Goal: Book appointment/travel/reservation

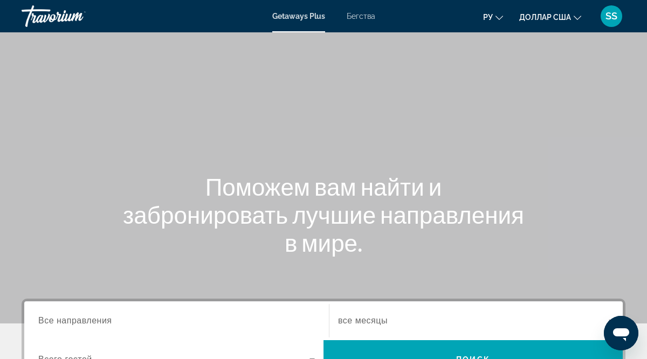
click at [103, 320] on span "Все направления" at bounding box center [75, 320] width 74 height 9
click at [103, 320] on input "Destination Все направления" at bounding box center [176, 321] width 277 height 13
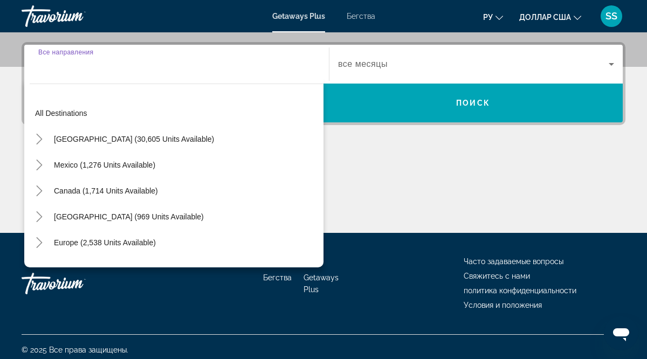
scroll to position [263, 0]
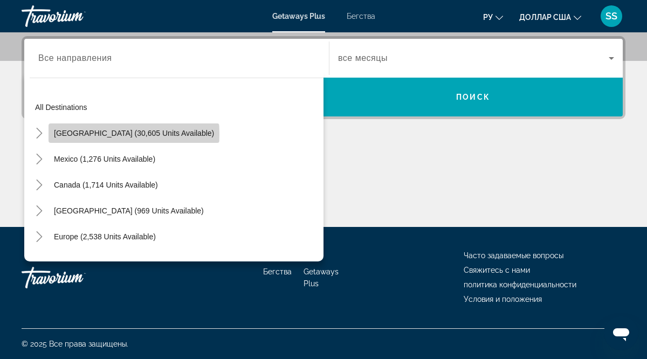
click at [134, 134] on span "[GEOGRAPHIC_DATA] (30,605 units available)" at bounding box center [134, 133] width 160 height 9
type input "**********"
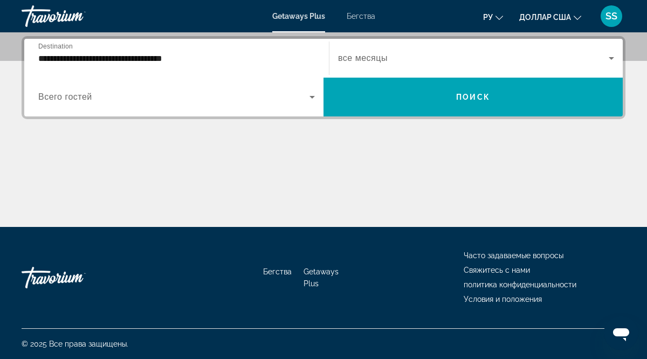
click at [82, 100] on span "Всего гостей" at bounding box center [65, 96] width 54 height 9
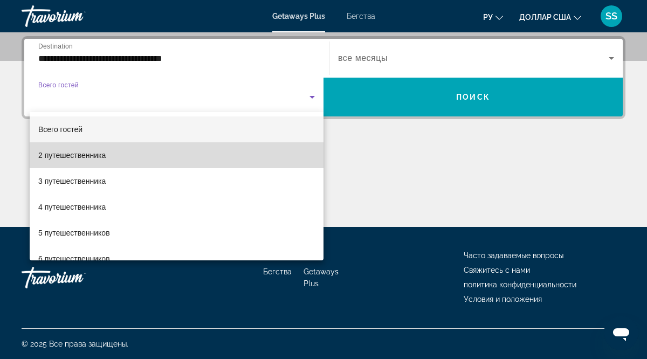
click at [84, 154] on font "2 путешественника" at bounding box center [71, 155] width 67 height 9
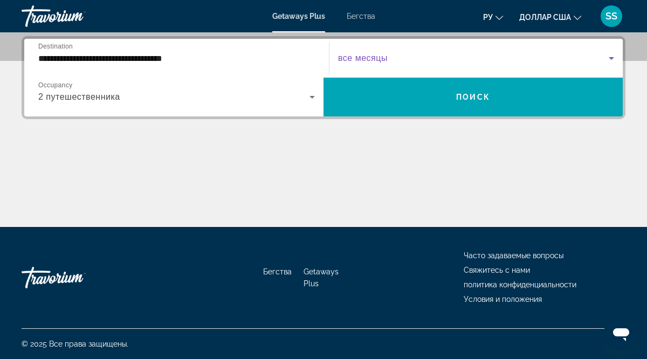
click at [392, 60] on span "Виджет поиска" at bounding box center [473, 58] width 271 height 13
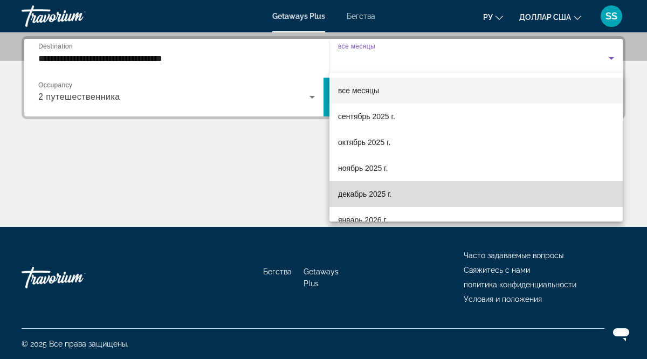
click at [385, 191] on font "декабрь 2025 г." at bounding box center [364, 194] width 53 height 9
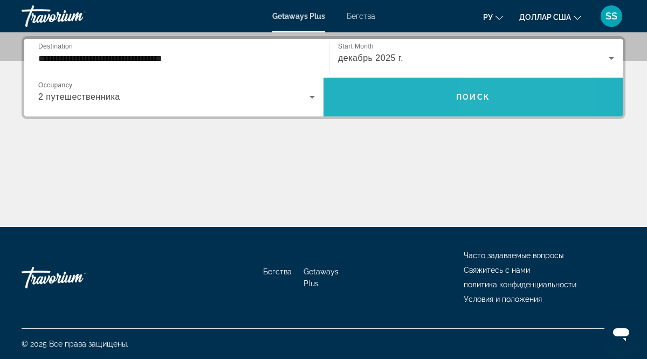
click at [489, 93] on span "Поиск" at bounding box center [473, 97] width 34 height 9
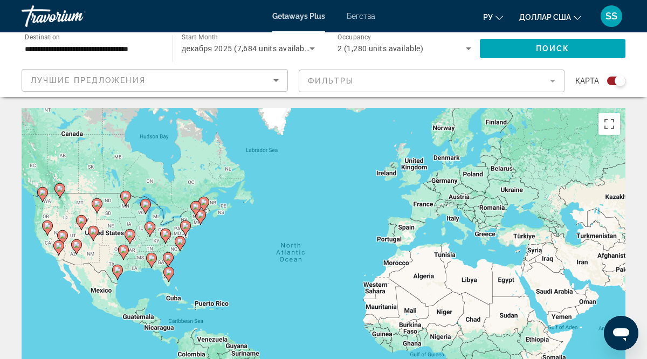
click at [151, 259] on image "Основное содержание" at bounding box center [151, 258] width 6 height 6
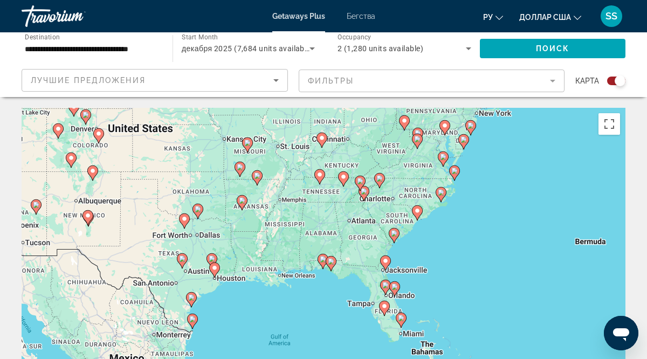
click at [333, 262] on image "Основное содержание" at bounding box center [331, 261] width 6 height 6
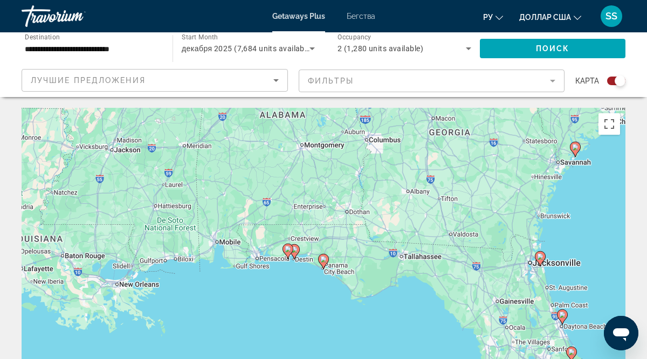
click at [323, 261] on image "Основное содержание" at bounding box center [323, 259] width 6 height 6
type input "**********"
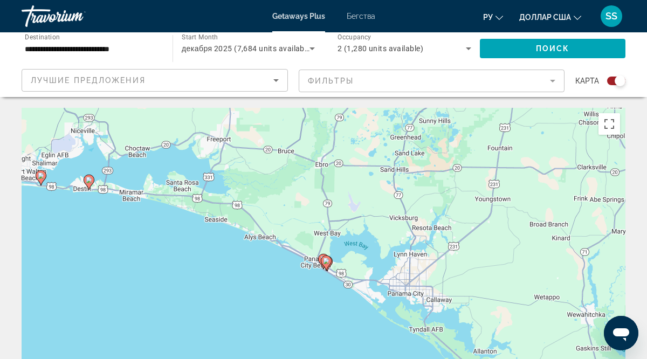
click at [323, 261] on image "Основное содержание" at bounding box center [326, 261] width 6 height 6
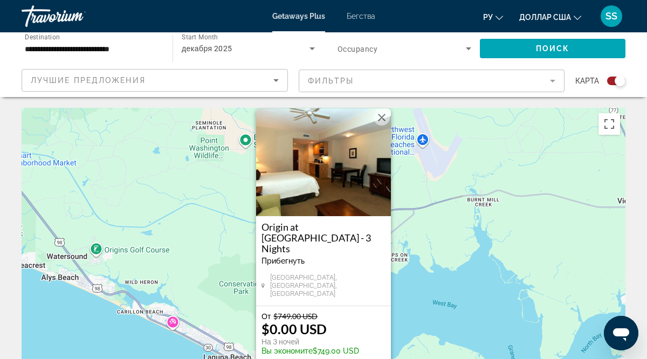
click at [381, 126] on button "Close" at bounding box center [382, 117] width 16 height 16
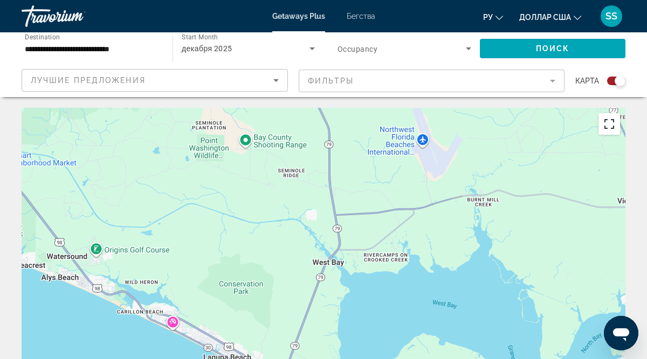
click at [608, 124] on button "Toggle fullscreen view" at bounding box center [609, 124] width 22 height 22
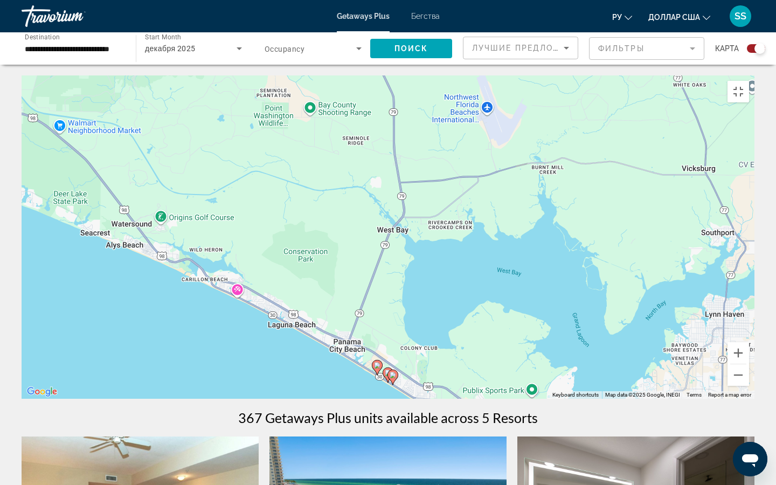
click at [377, 358] on image "Основное содержание" at bounding box center [377, 365] width 6 height 6
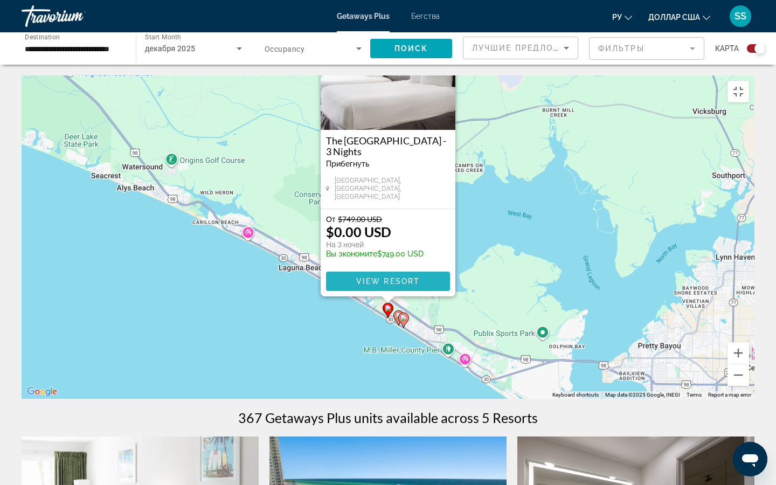
click at [385, 282] on span "View Resort" at bounding box center [388, 281] width 64 height 9
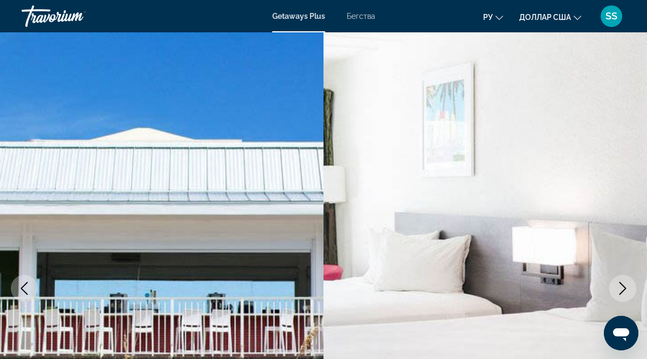
click at [622, 285] on icon "Next image" at bounding box center [622, 288] width 7 height 13
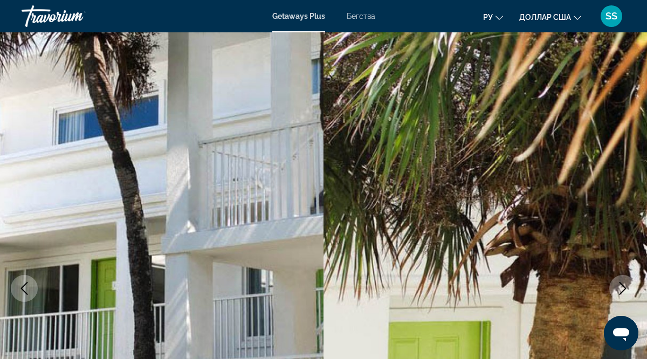
click at [622, 285] on icon "Next image" at bounding box center [622, 288] width 7 height 13
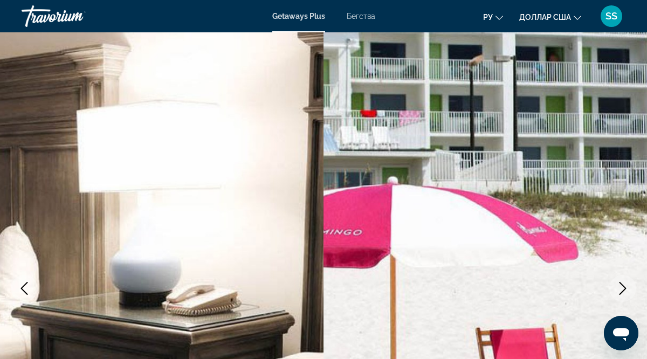
click at [622, 285] on icon "Next image" at bounding box center [622, 288] width 7 height 13
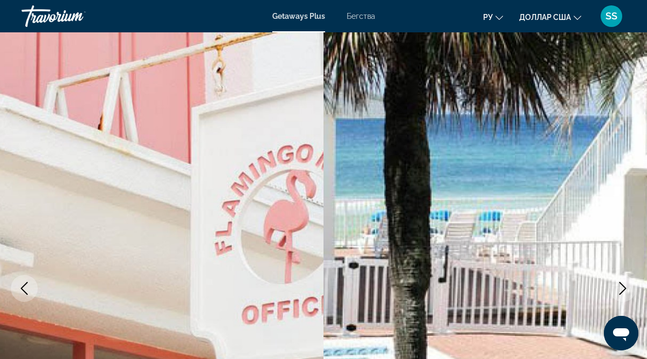
click at [622, 285] on icon "Next image" at bounding box center [622, 288] width 7 height 13
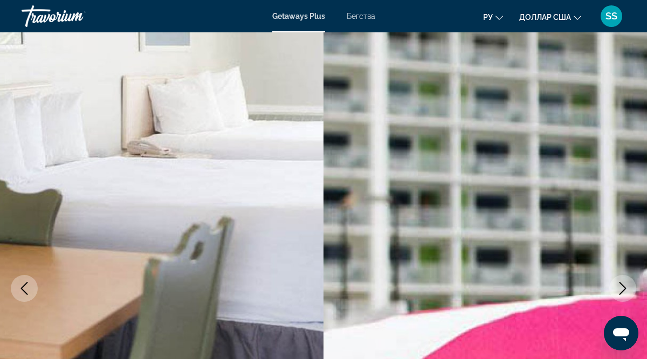
click at [622, 285] on icon "Next image" at bounding box center [622, 288] width 7 height 13
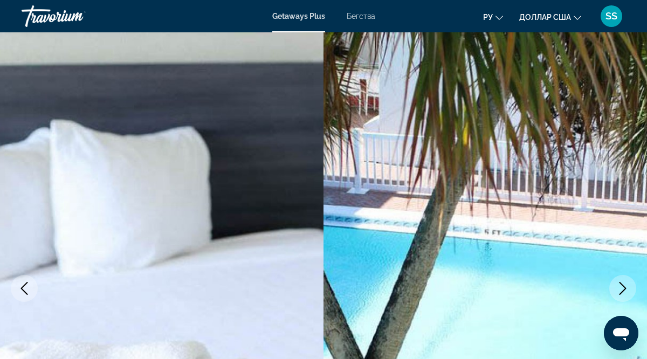
click at [564, 162] on img "Основное содержание" at bounding box center [484, 288] width 323 height 512
click at [544, 35] on img "Основное содержание" at bounding box center [484, 288] width 323 height 512
click at [419, 158] on img "Основное содержание" at bounding box center [484, 288] width 323 height 512
click at [293, 175] on img "Основное содержание" at bounding box center [161, 288] width 323 height 512
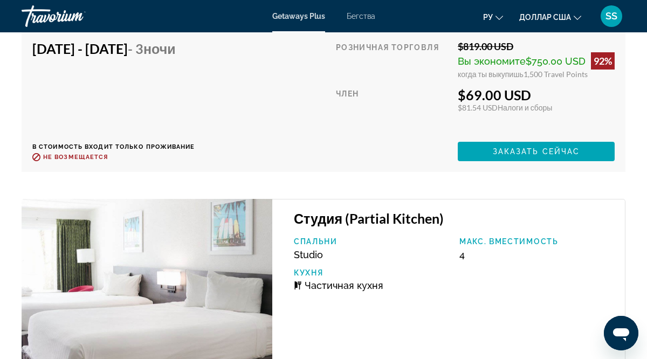
scroll to position [3925, 0]
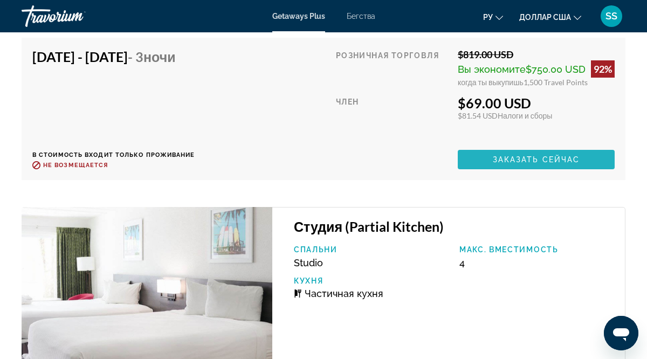
click at [532, 158] on span "Заказать сейчас" at bounding box center [536, 159] width 87 height 9
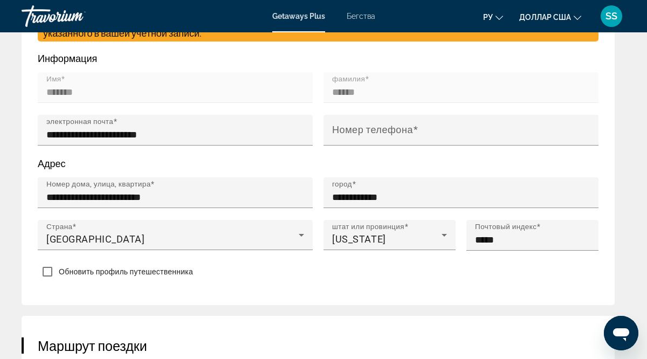
scroll to position [616, 0]
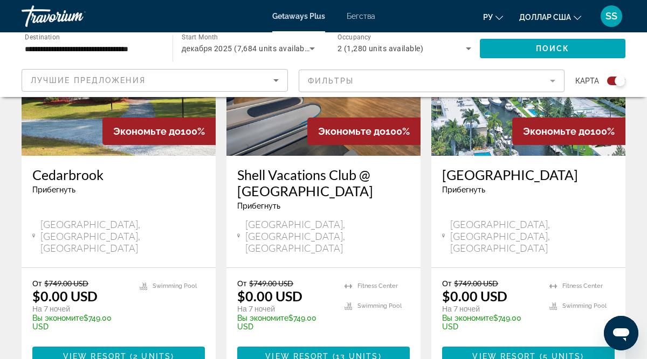
scroll to position [487, 0]
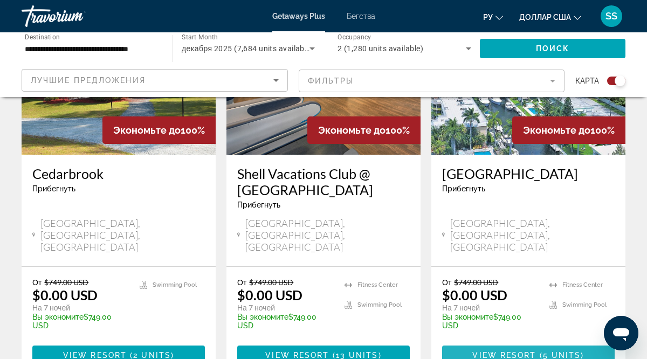
click at [522, 351] on span "View Resort" at bounding box center [504, 355] width 64 height 9
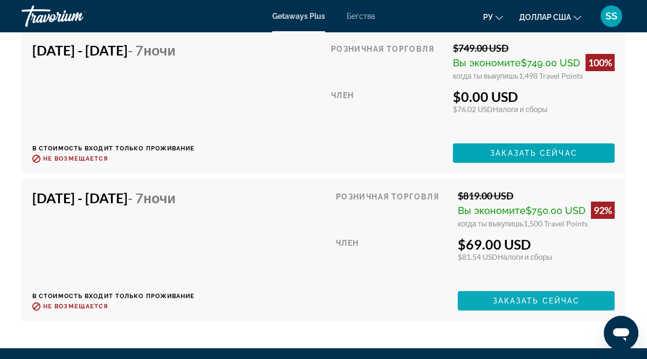
scroll to position [2644, 0]
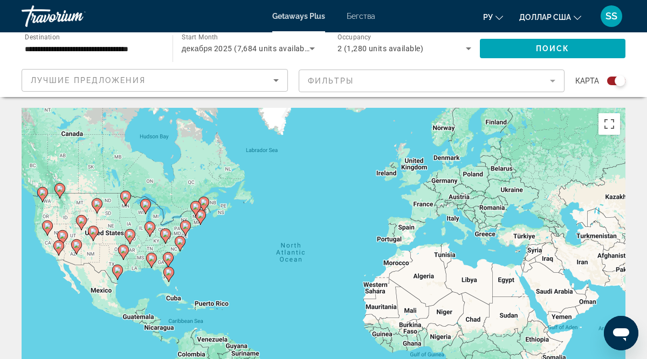
click at [271, 217] on div "To activate drag with keyboard, press Alt + Enter. Once in keyboard drag state,…" at bounding box center [324, 269] width 604 height 323
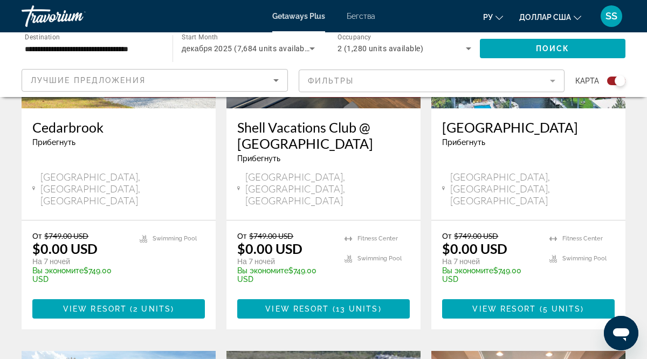
scroll to position [528, 0]
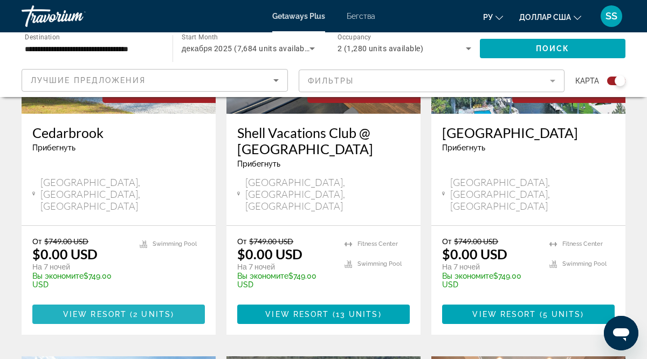
click at [144, 301] on span "Основное содержание" at bounding box center [118, 314] width 173 height 26
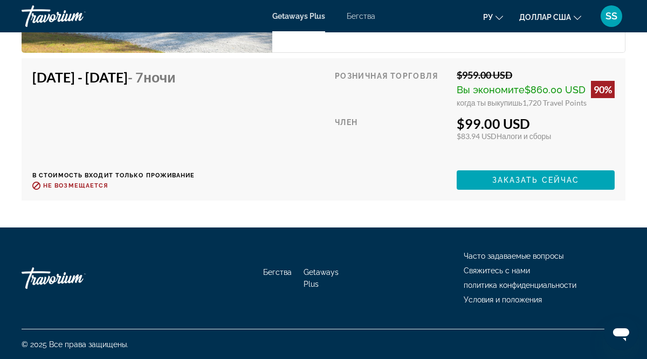
scroll to position [2742, 0]
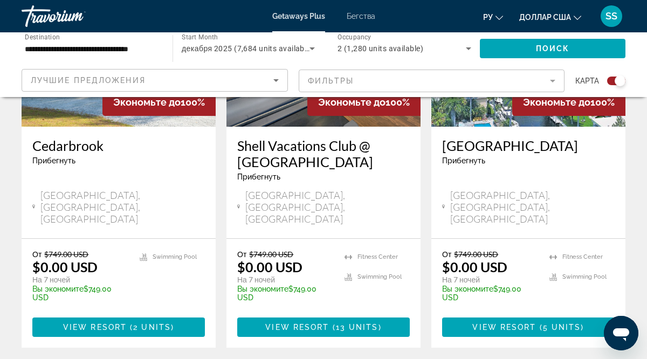
scroll to position [518, 0]
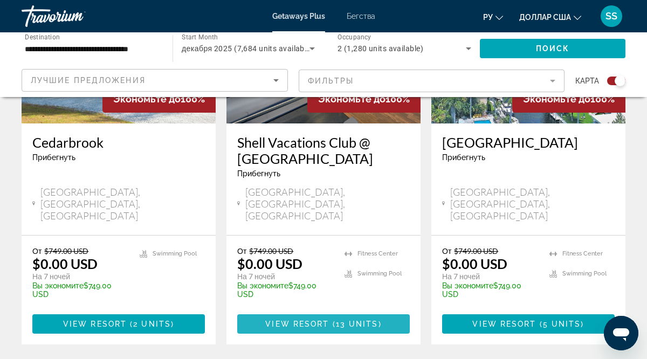
click at [306, 320] on span "View Resort" at bounding box center [297, 324] width 64 height 9
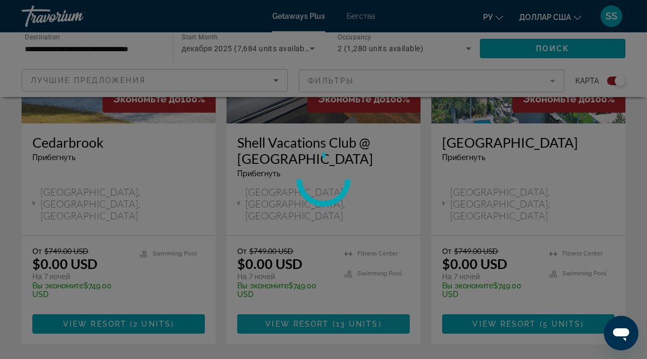
click at [306, 297] on div at bounding box center [323, 179] width 647 height 359
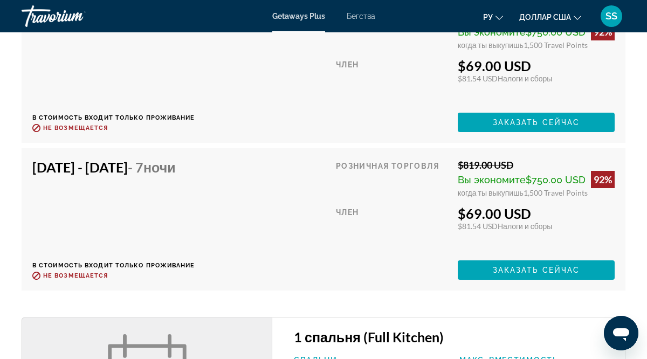
scroll to position [1908, 0]
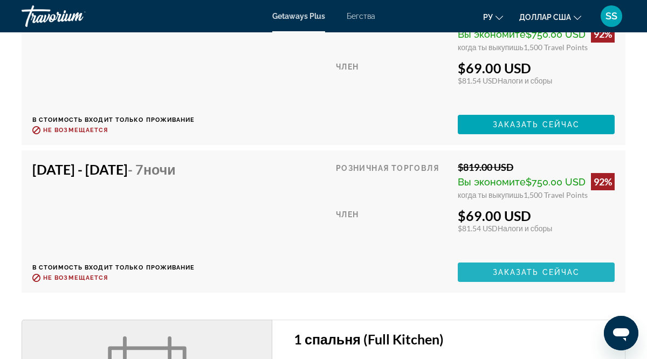
click at [513, 268] on span "Заказать сейчас" at bounding box center [536, 272] width 87 height 9
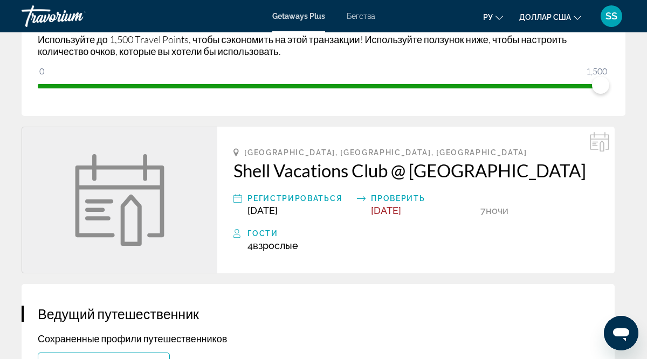
scroll to position [219, 0]
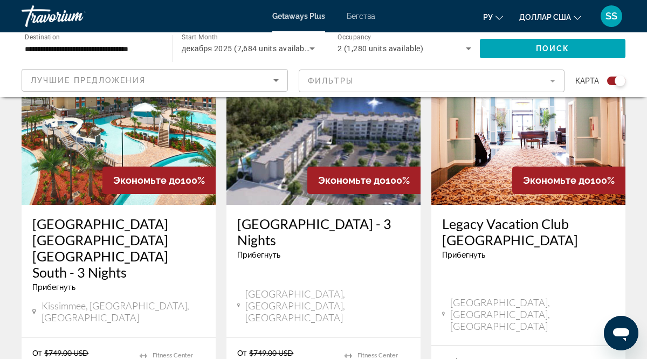
scroll to position [853, 0]
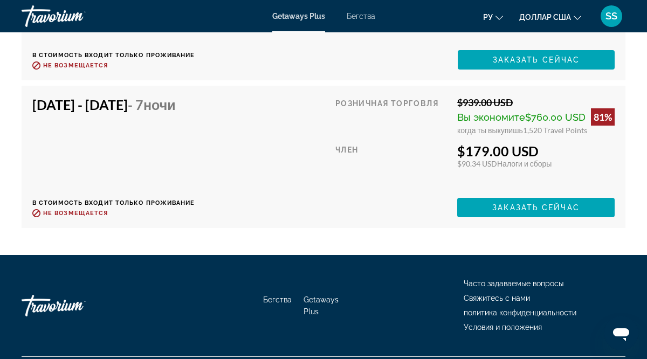
scroll to position [4071, 0]
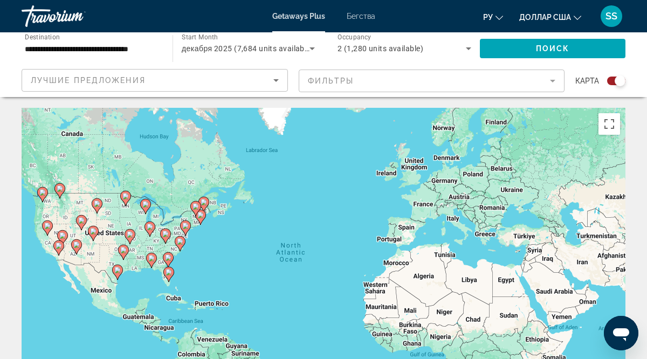
click at [321, 282] on div "To activate drag with keyboard, press Alt + Enter. Once in keyboard drag state,…" at bounding box center [324, 269] width 604 height 323
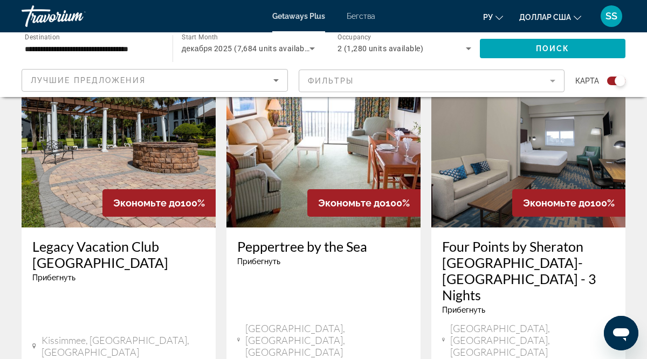
scroll to position [1266, 0]
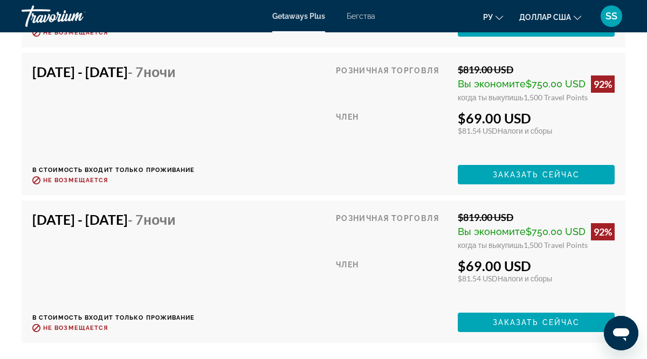
scroll to position [2809, 0]
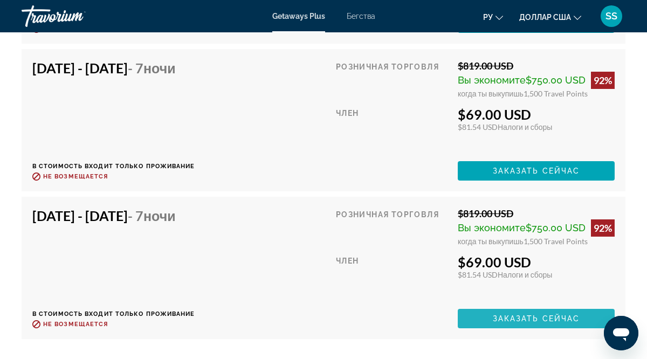
click at [538, 319] on span "Заказать сейчас" at bounding box center [536, 318] width 87 height 9
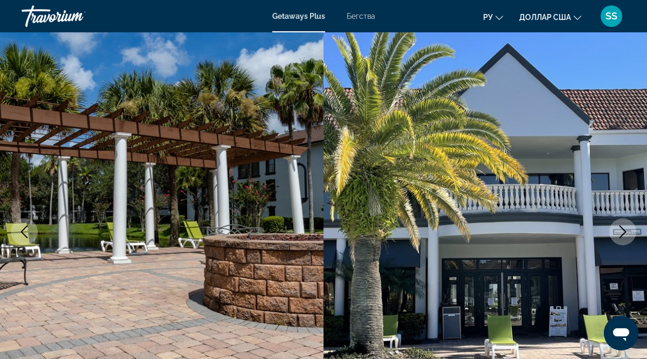
scroll to position [57, 0]
click at [620, 230] on icon "Next image" at bounding box center [622, 231] width 13 height 13
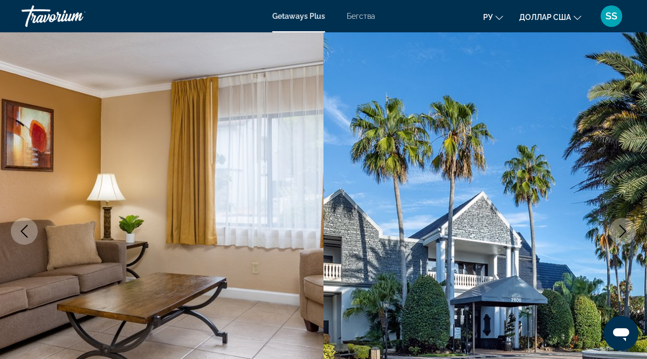
click at [620, 230] on icon "Next image" at bounding box center [622, 231] width 13 height 13
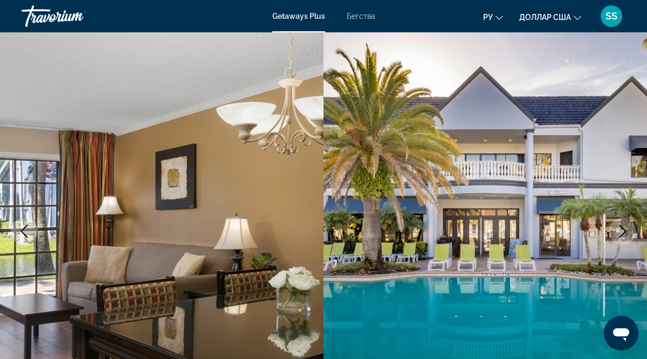
click at [620, 230] on icon "Next image" at bounding box center [622, 231] width 13 height 13
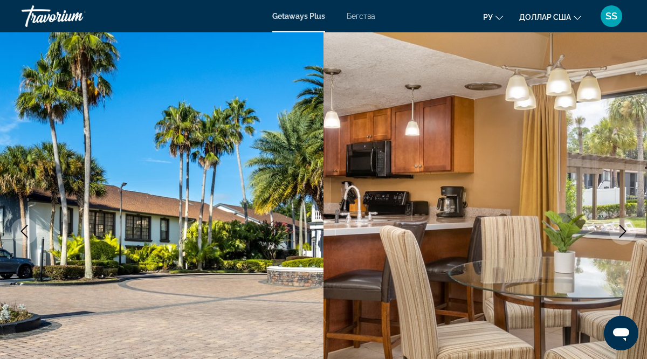
click at [620, 230] on icon "Next image" at bounding box center [622, 231] width 13 height 13
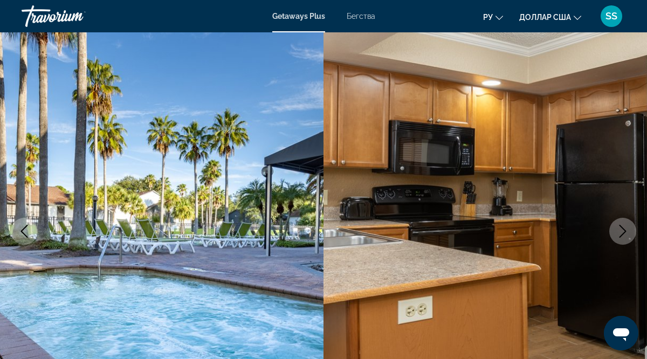
click at [620, 230] on icon "Next image" at bounding box center [622, 231] width 13 height 13
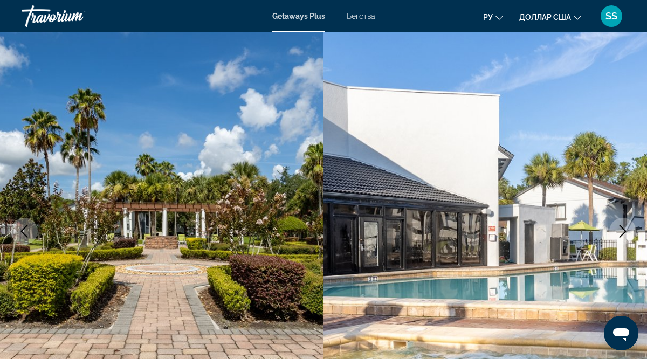
click at [620, 230] on icon "Next image" at bounding box center [622, 231] width 13 height 13
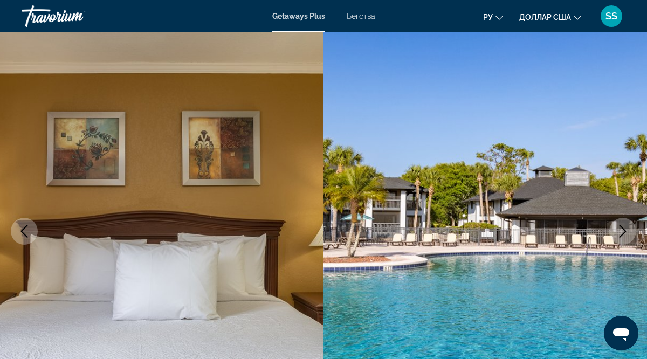
click at [620, 230] on icon "Next image" at bounding box center [622, 231] width 13 height 13
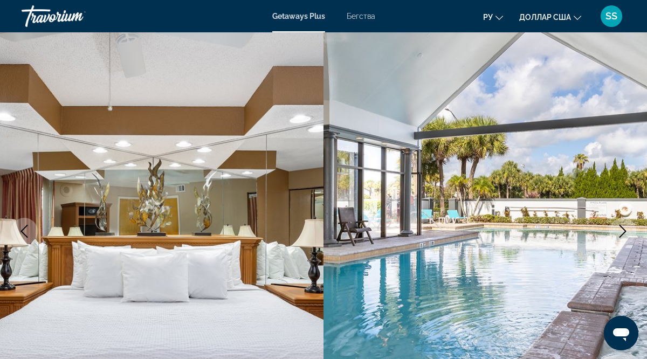
click at [620, 230] on icon "Next image" at bounding box center [622, 231] width 13 height 13
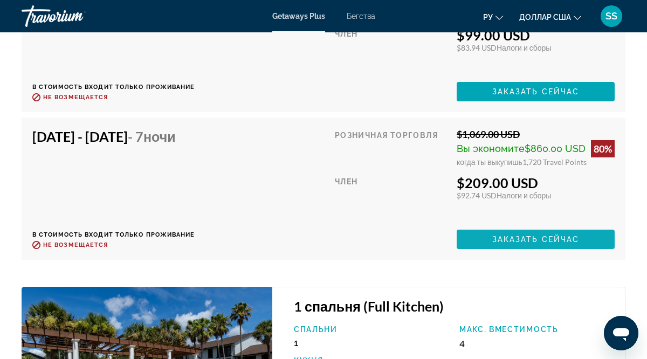
scroll to position [3540, 0]
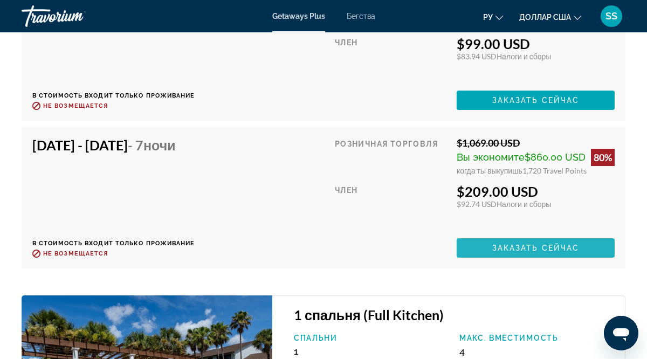
click at [521, 244] on span "Заказать сейчас" at bounding box center [535, 248] width 87 height 9
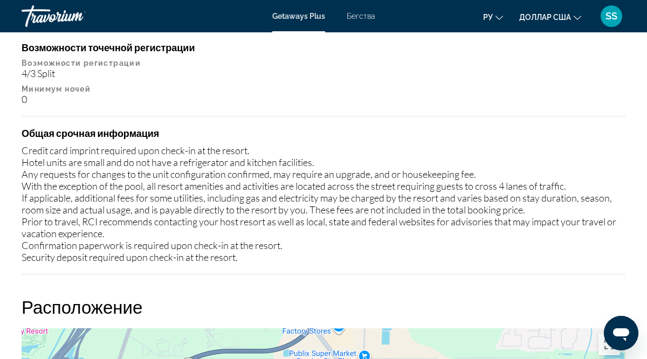
scroll to position [1562, 0]
